Goal: Transaction & Acquisition: Purchase product/service

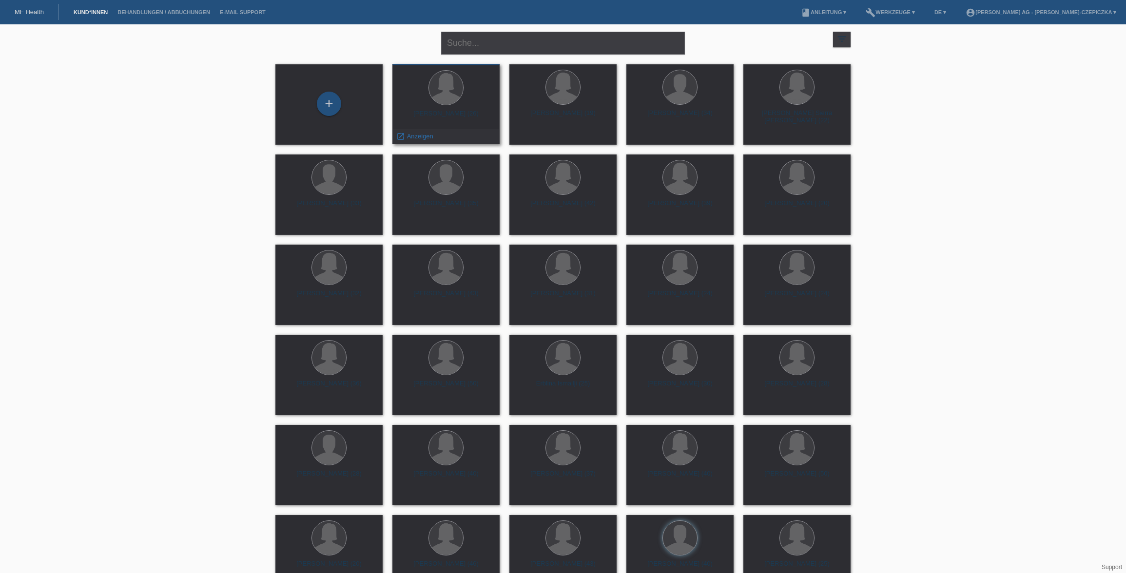
click at [452, 114] on div "Mariam Ammar (26)" at bounding box center [446, 118] width 92 height 16
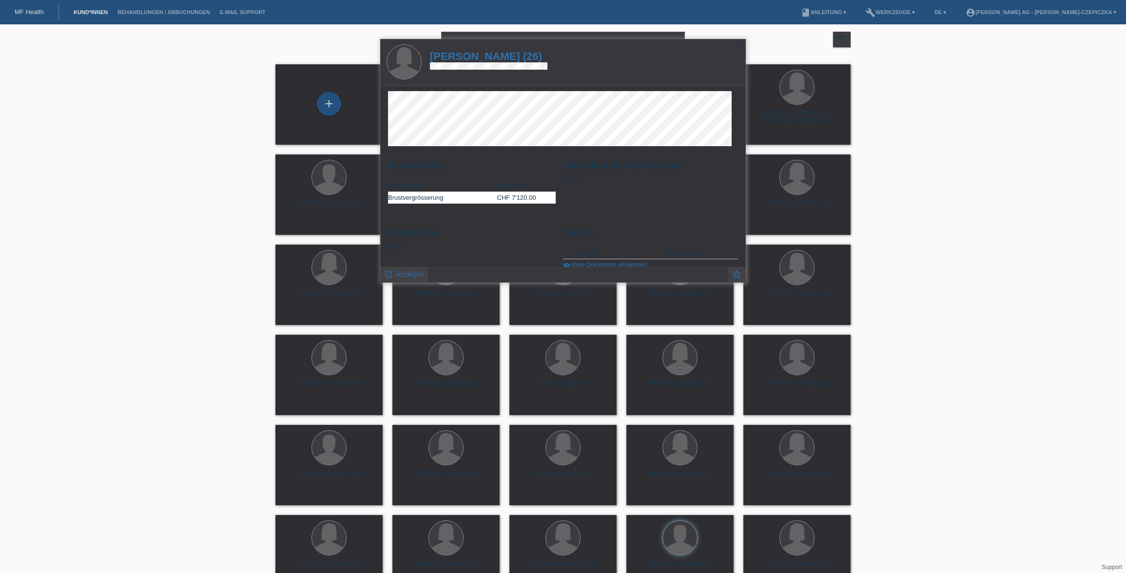
click at [738, 43] on icon "close" at bounding box center [739, 46] width 8 height 8
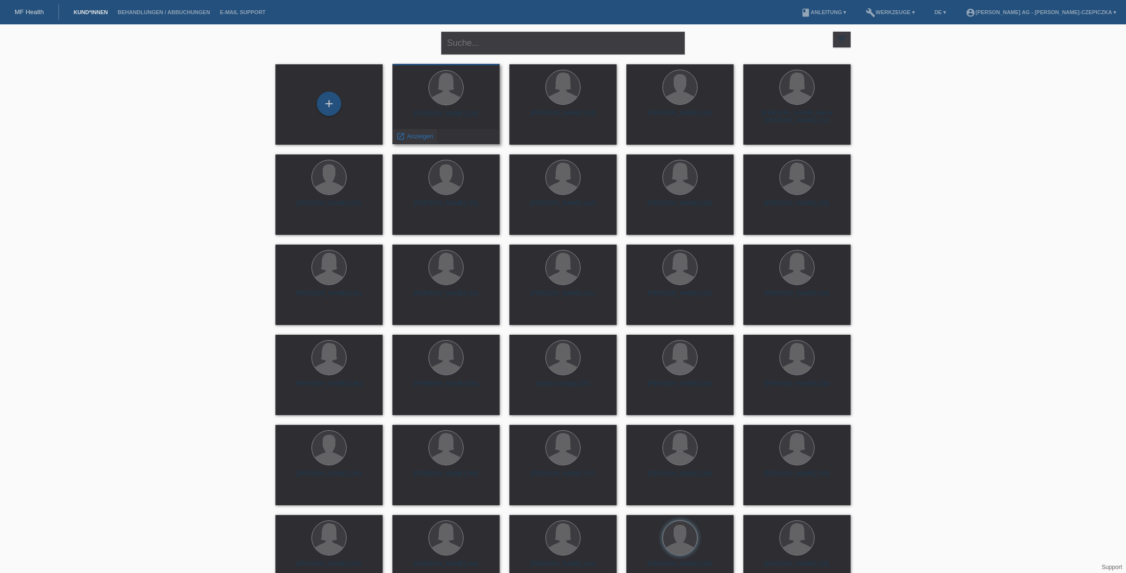
click at [415, 138] on span "Anzeigen" at bounding box center [420, 136] width 26 height 7
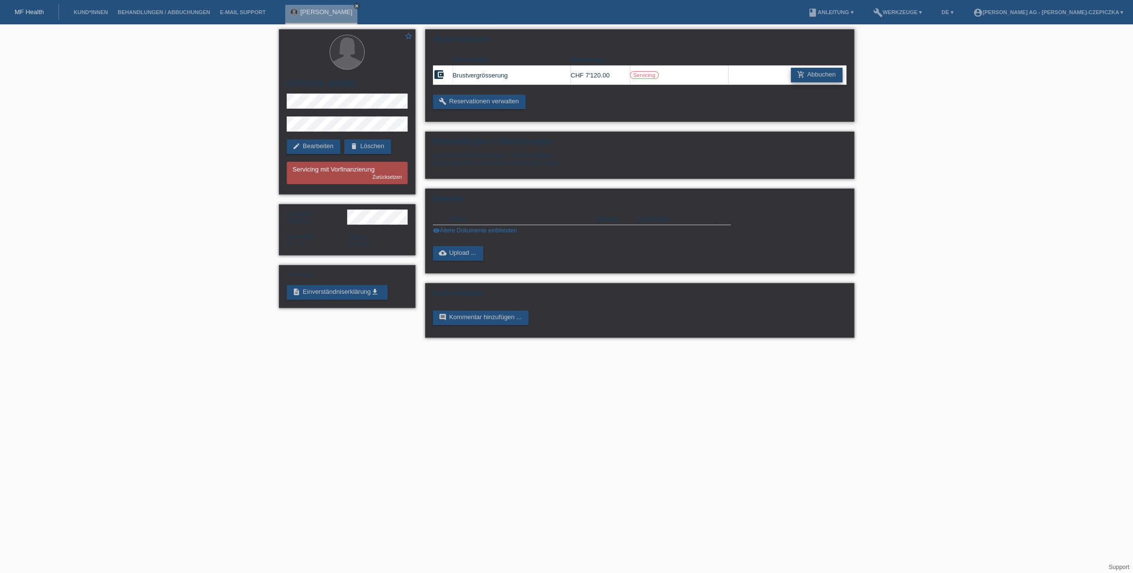
click at [826, 72] on link "add_shopping_cart Abbuchen" at bounding box center [817, 75] width 52 height 15
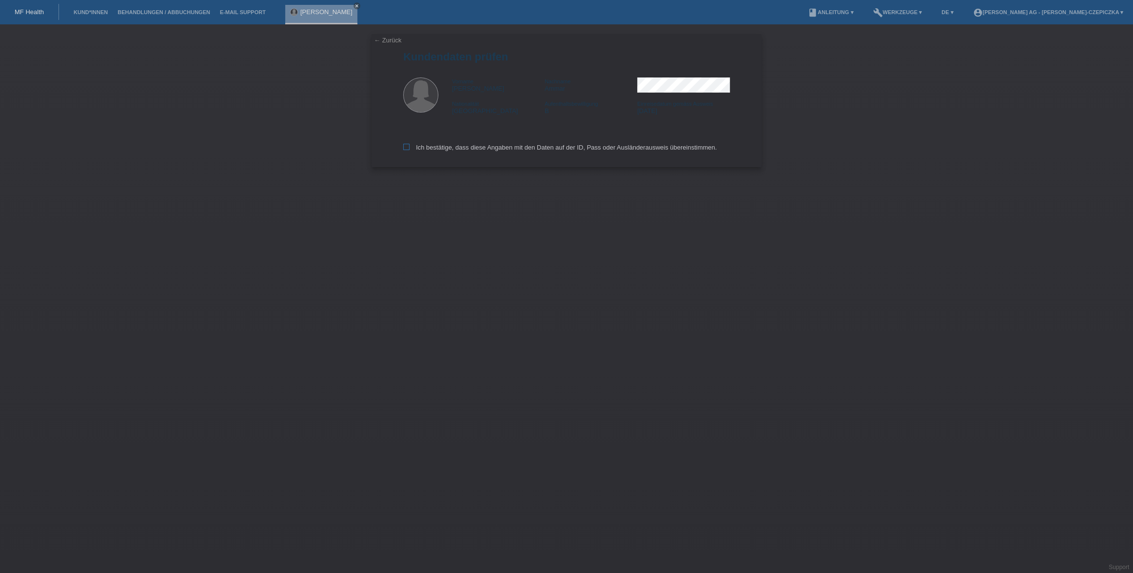
click at [408, 149] on icon at bounding box center [406, 147] width 6 height 6
click at [408, 149] on input "Ich bestätige, dass diese Angaben mit den Daten auf der ID, Pass oder Ausländer…" at bounding box center [406, 147] width 6 height 6
checkbox input "true"
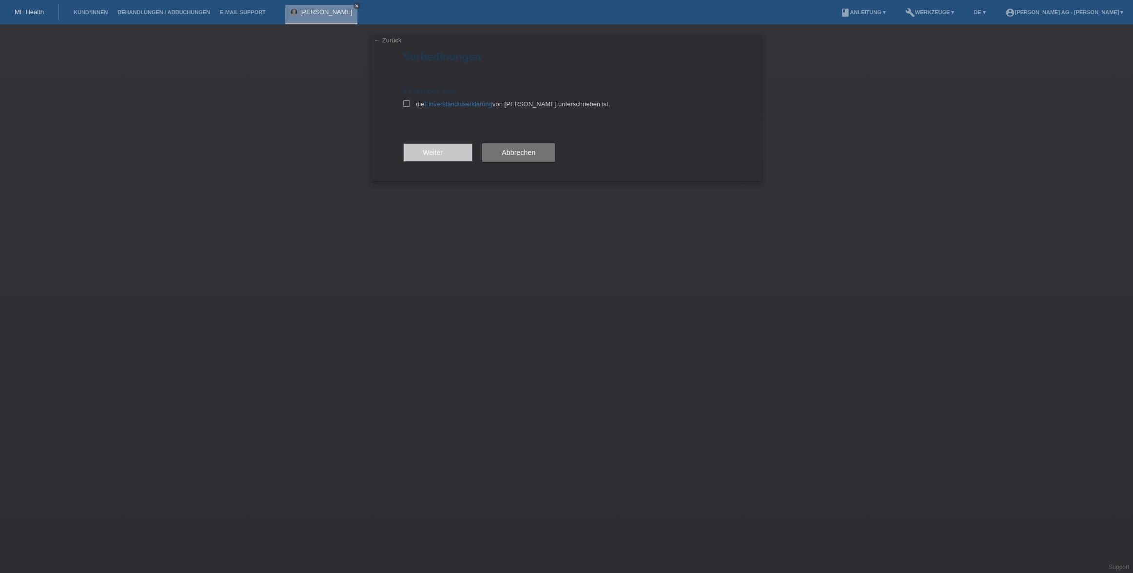
click at [354, 7] on icon "close" at bounding box center [356, 5] width 5 height 5
click at [523, 157] on button "Abbrechen" at bounding box center [518, 152] width 73 height 19
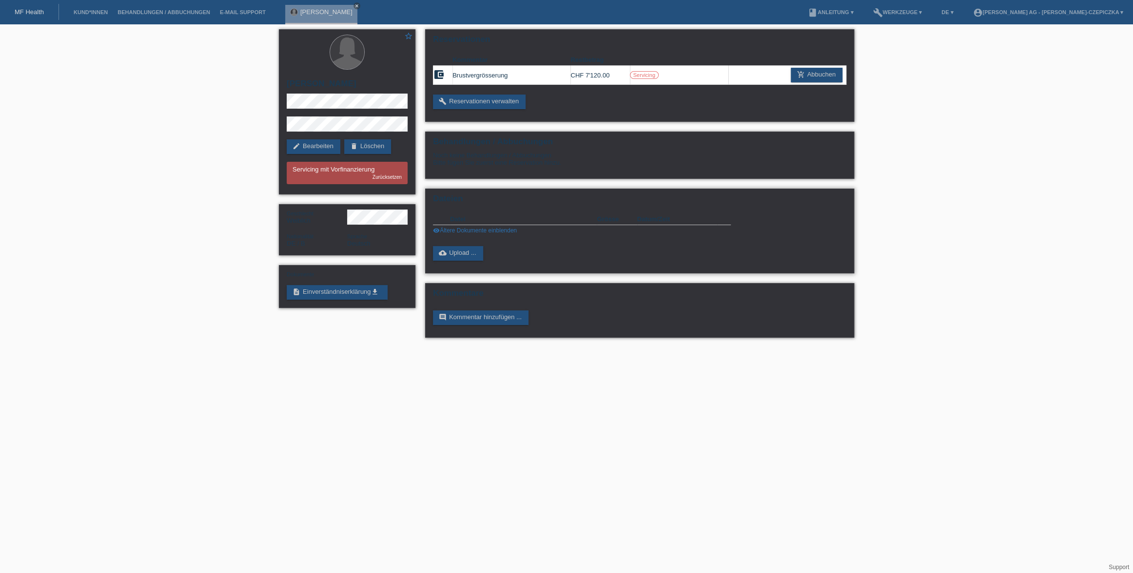
click at [472, 229] on link "visibility Ältere Dokumente einblenden" at bounding box center [475, 230] width 84 height 7
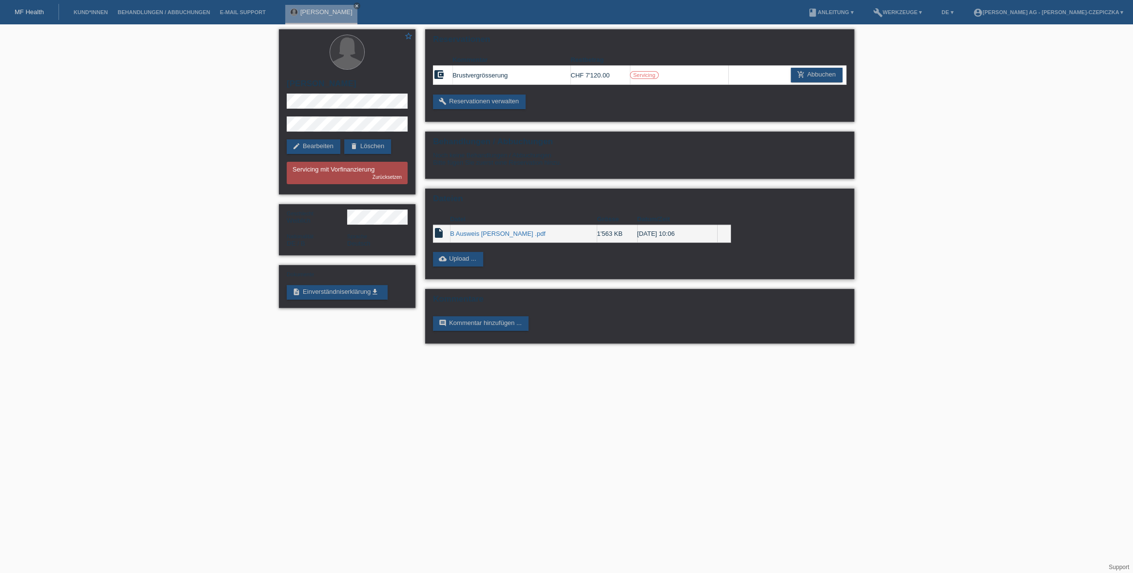
click at [558, 277] on div "Dateien Datei Grösse Datum/Zeit insert_drive_file B Ausweis Mariam Ammar .pdf 1…" at bounding box center [639, 234] width 429 height 91
click at [372, 295] on link "description Einverständniserklärung get_app" at bounding box center [337, 292] width 101 height 15
click at [506, 100] on link "build Reservationen verwalten" at bounding box center [479, 102] width 93 height 15
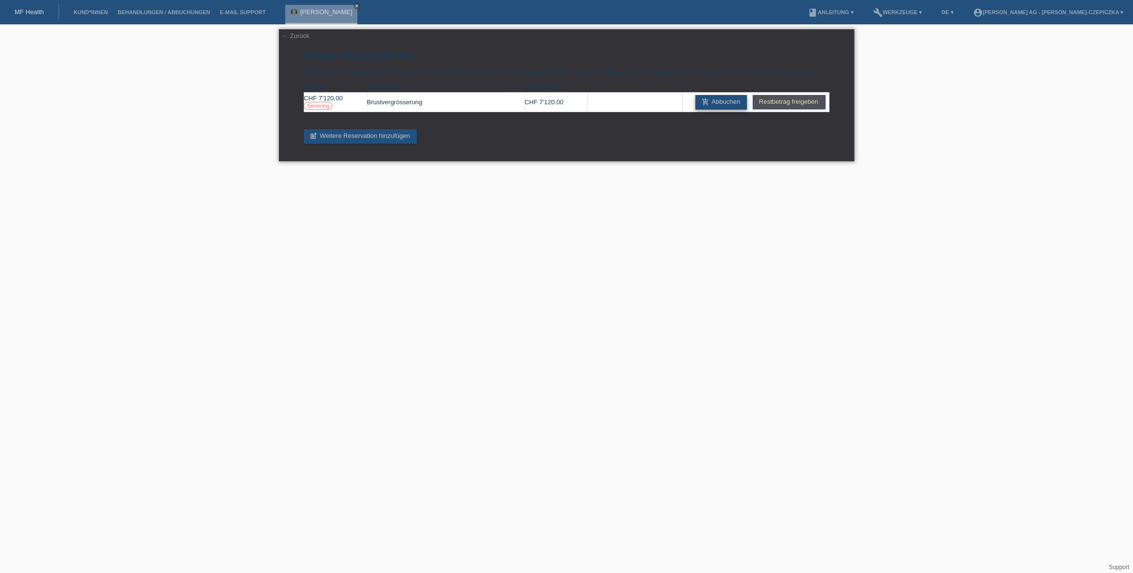
click at [717, 101] on link "add_shopping_cart Abbuchen" at bounding box center [721, 102] width 52 height 15
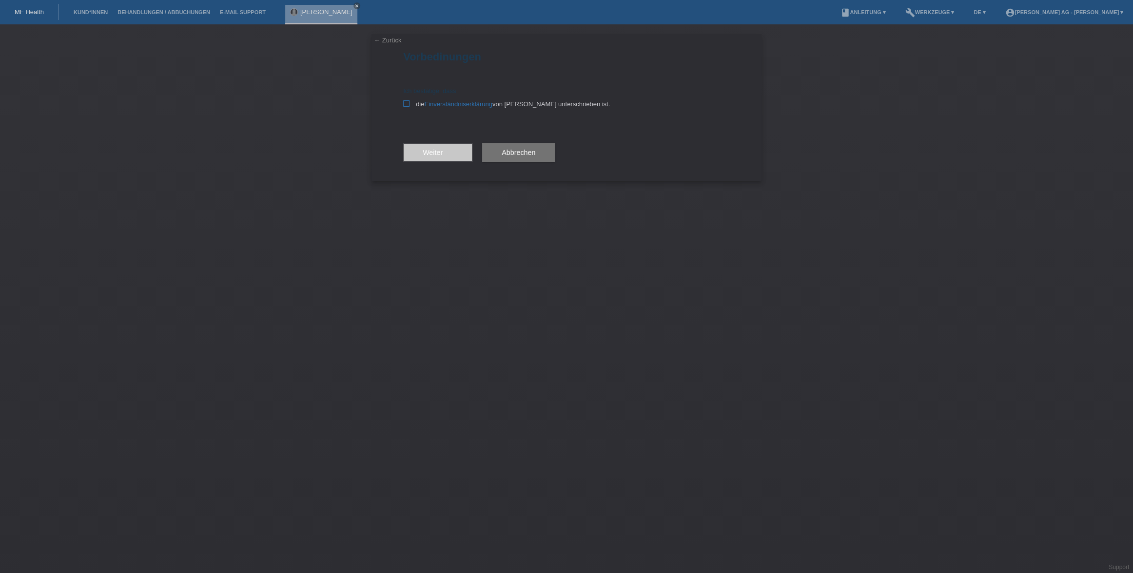
click at [406, 107] on label "die Einverständniserklärung von der Kundin unterschrieben ist." at bounding box center [566, 103] width 327 height 7
click at [406, 107] on input "die Einverständniserklärung von der Kundin unterschrieben ist." at bounding box center [406, 103] width 6 height 6
checkbox input "true"
click at [448, 153] on icon "arrow_forward" at bounding box center [447, 153] width 8 height 8
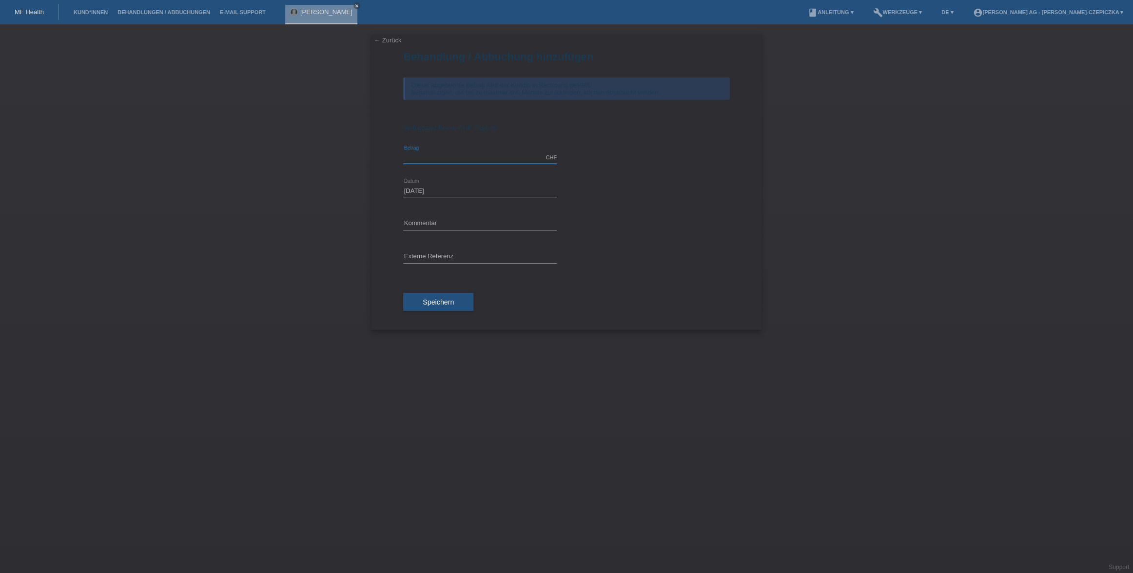
click at [452, 154] on input "text" at bounding box center [480, 158] width 154 height 12
type input "7120.00"
click at [467, 226] on input "text" at bounding box center [480, 224] width 154 height 12
type input "Brust OP"
click at [444, 254] on input "text" at bounding box center [480, 257] width 154 height 12
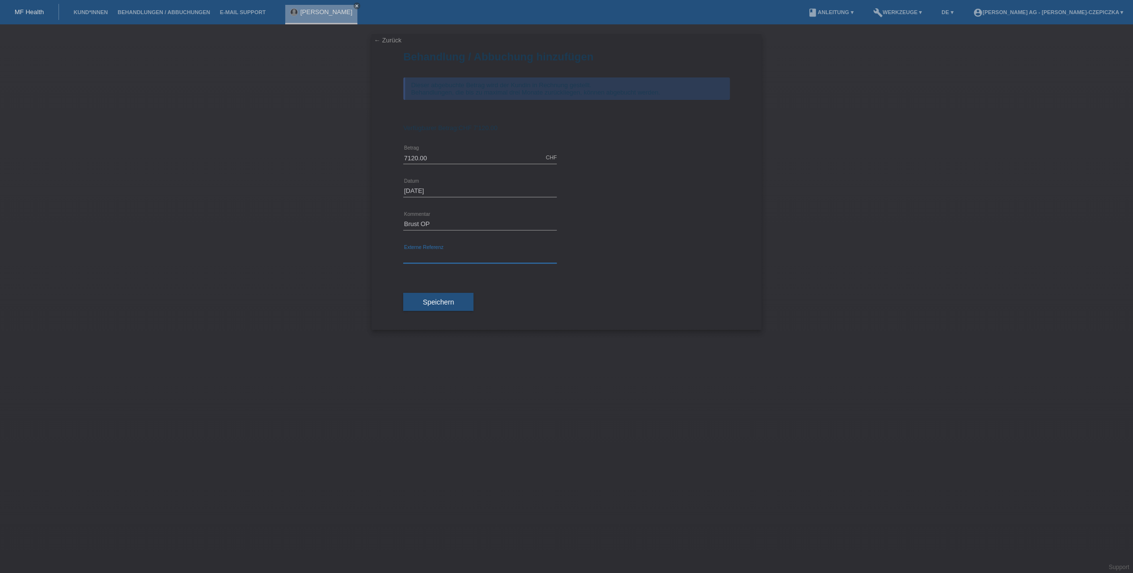
paste input "kv-11195-83440765107501"
type input "kv-11195-83440765107501"
click at [451, 307] on button "Speichern" at bounding box center [438, 302] width 70 height 19
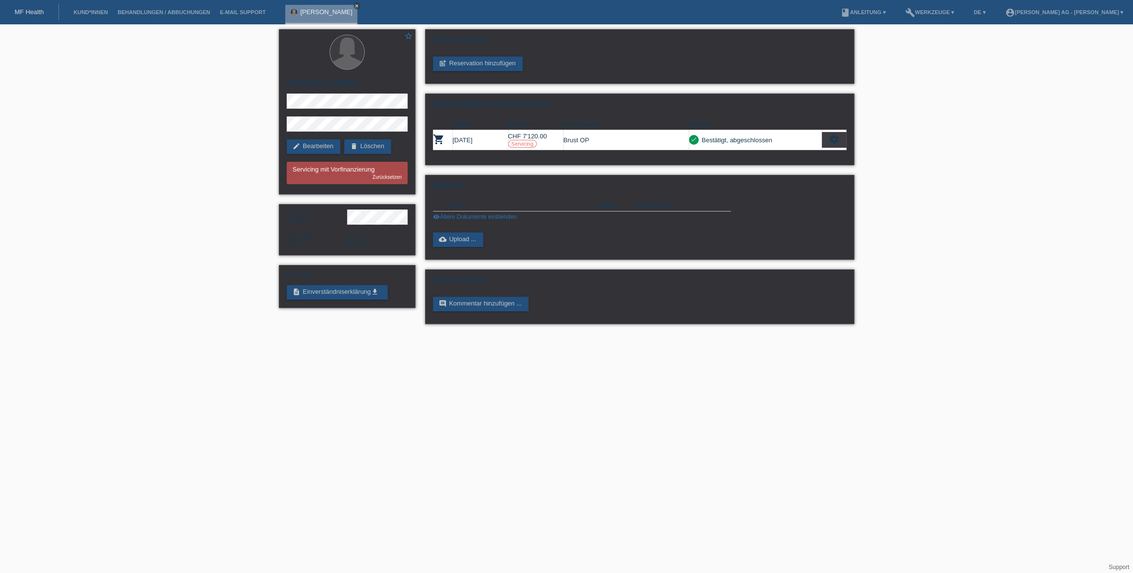
click at [354, 7] on icon "close" at bounding box center [356, 5] width 5 height 5
click at [951, 229] on div "star_border [PERSON_NAME] edit Bearbeiten delete Löschen Servicing mit Vorfinan…" at bounding box center [566, 179] width 1133 height 310
